Goal: Task Accomplishment & Management: Use online tool/utility

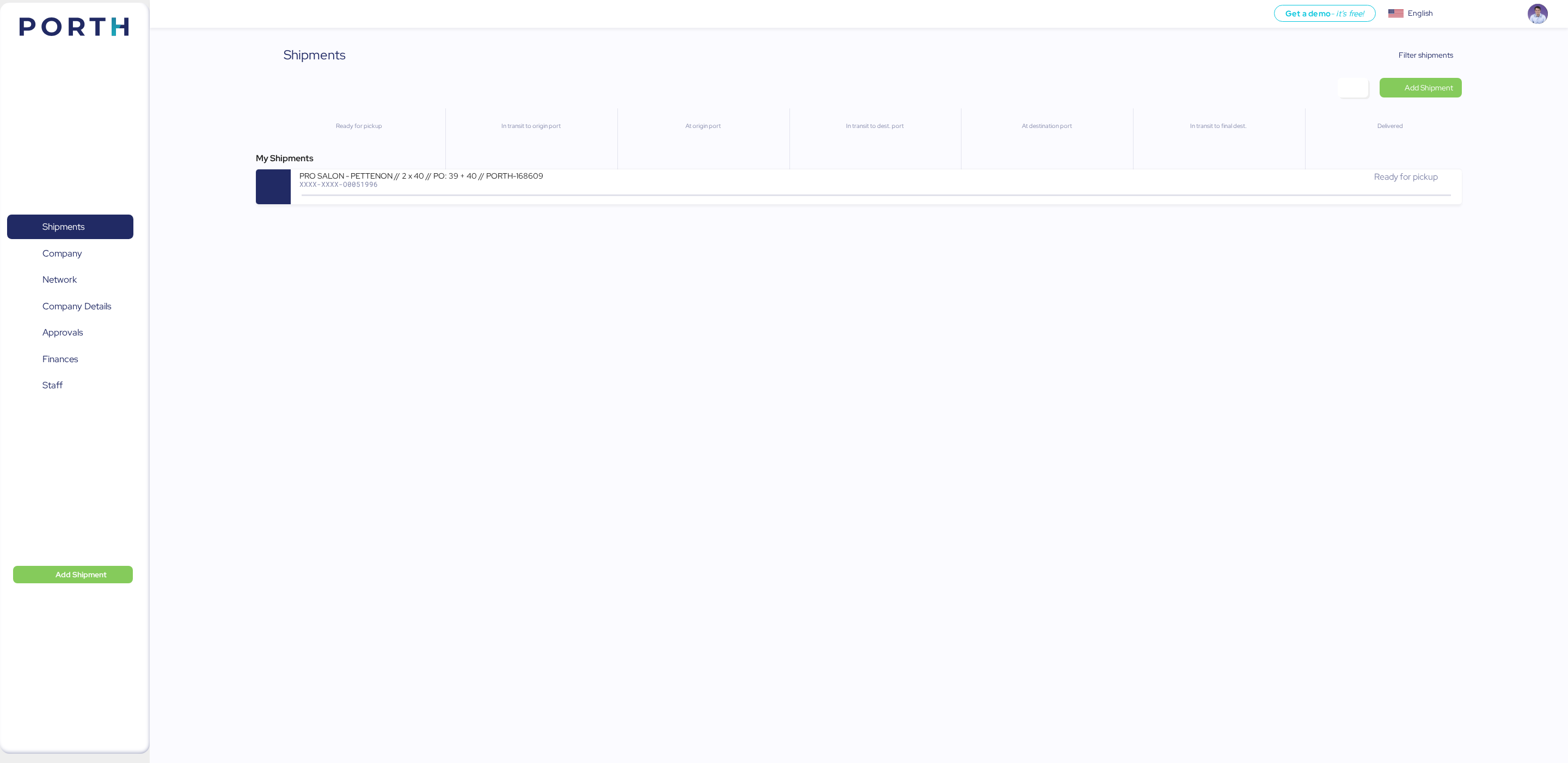
click at [1371, 82] on div "Add Shipment" at bounding box center [1400, 88] width 124 height 19
click at [1365, 85] on span "button" at bounding box center [1353, 88] width 30 height 19
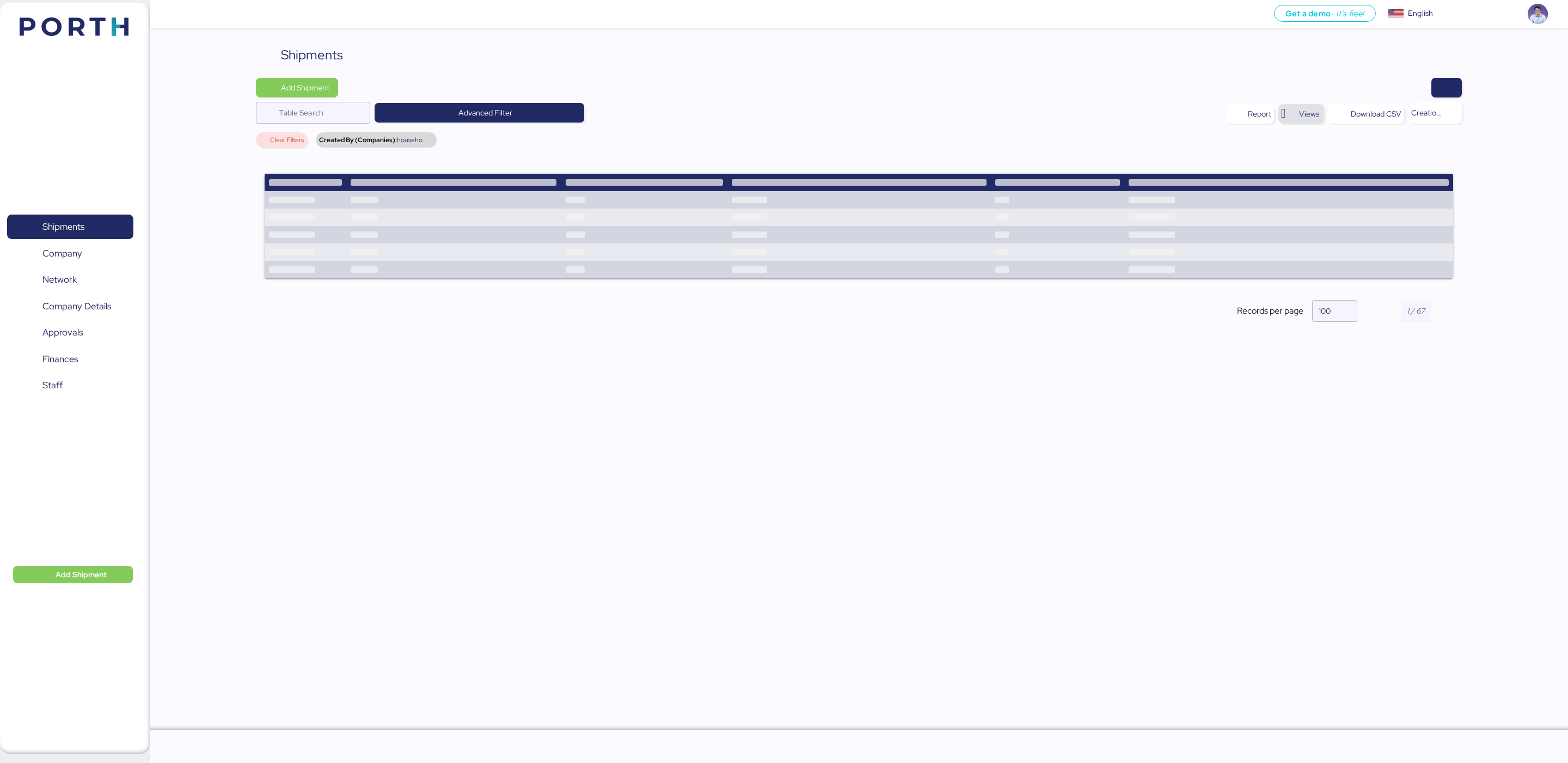
click at [1312, 118] on span "Views" at bounding box center [1309, 113] width 20 height 13
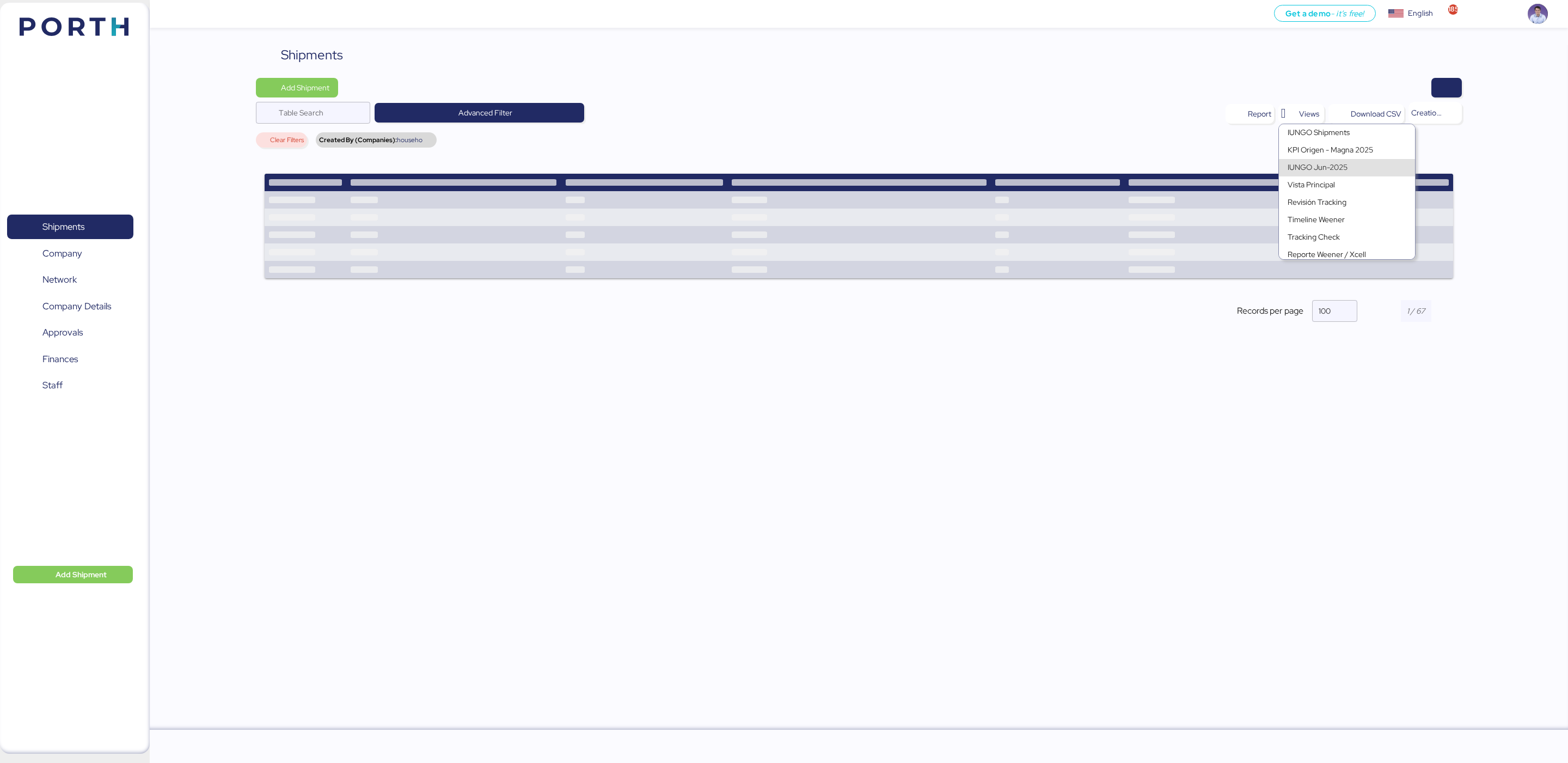
click at [1345, 162] on div "IUNGO Jun-2025" at bounding box center [1337, 167] width 100 height 15
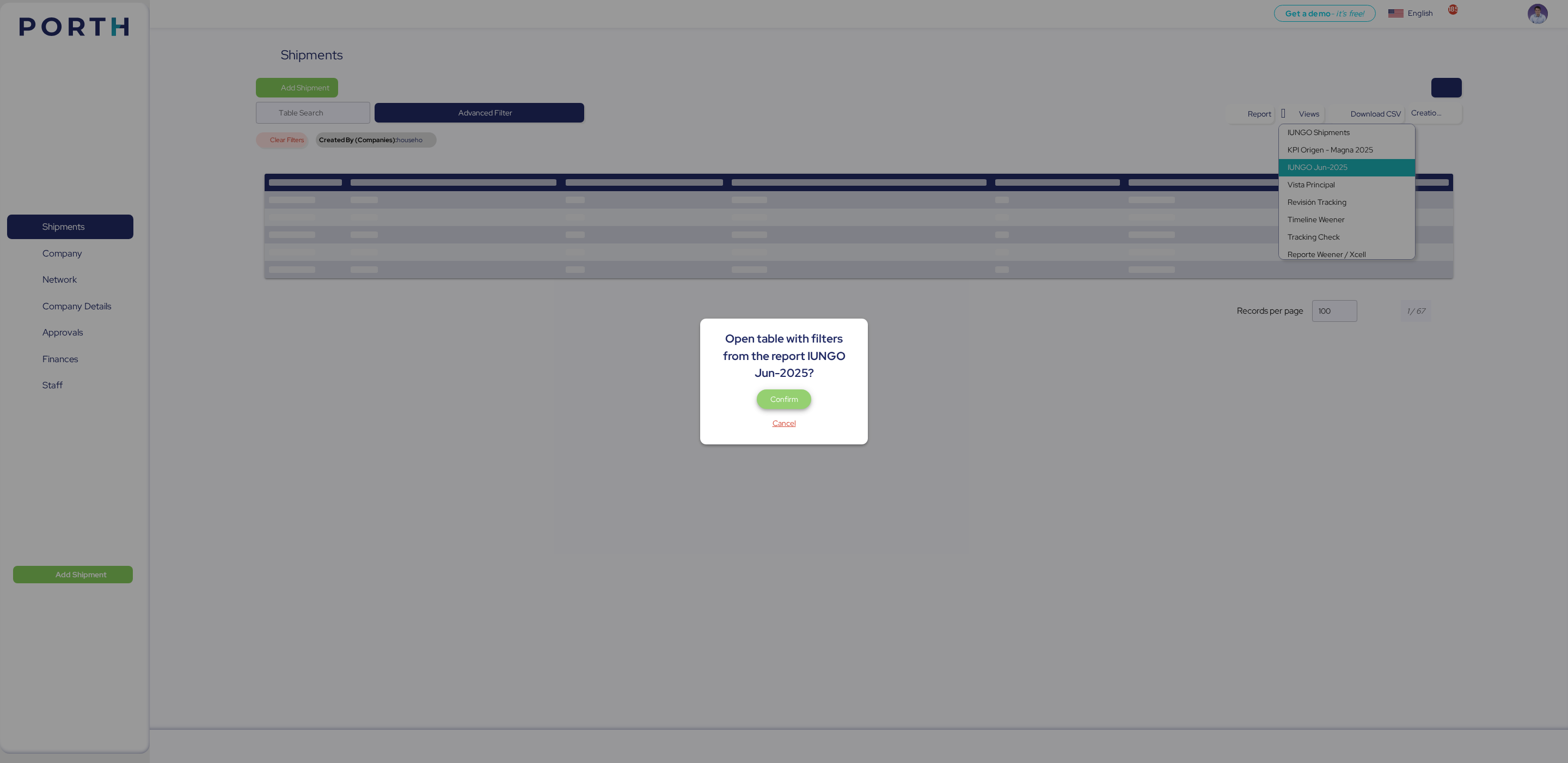
click at [797, 402] on span "Confirm" at bounding box center [785, 399] width 28 height 13
